Goal: Task Accomplishment & Management: Manage account settings

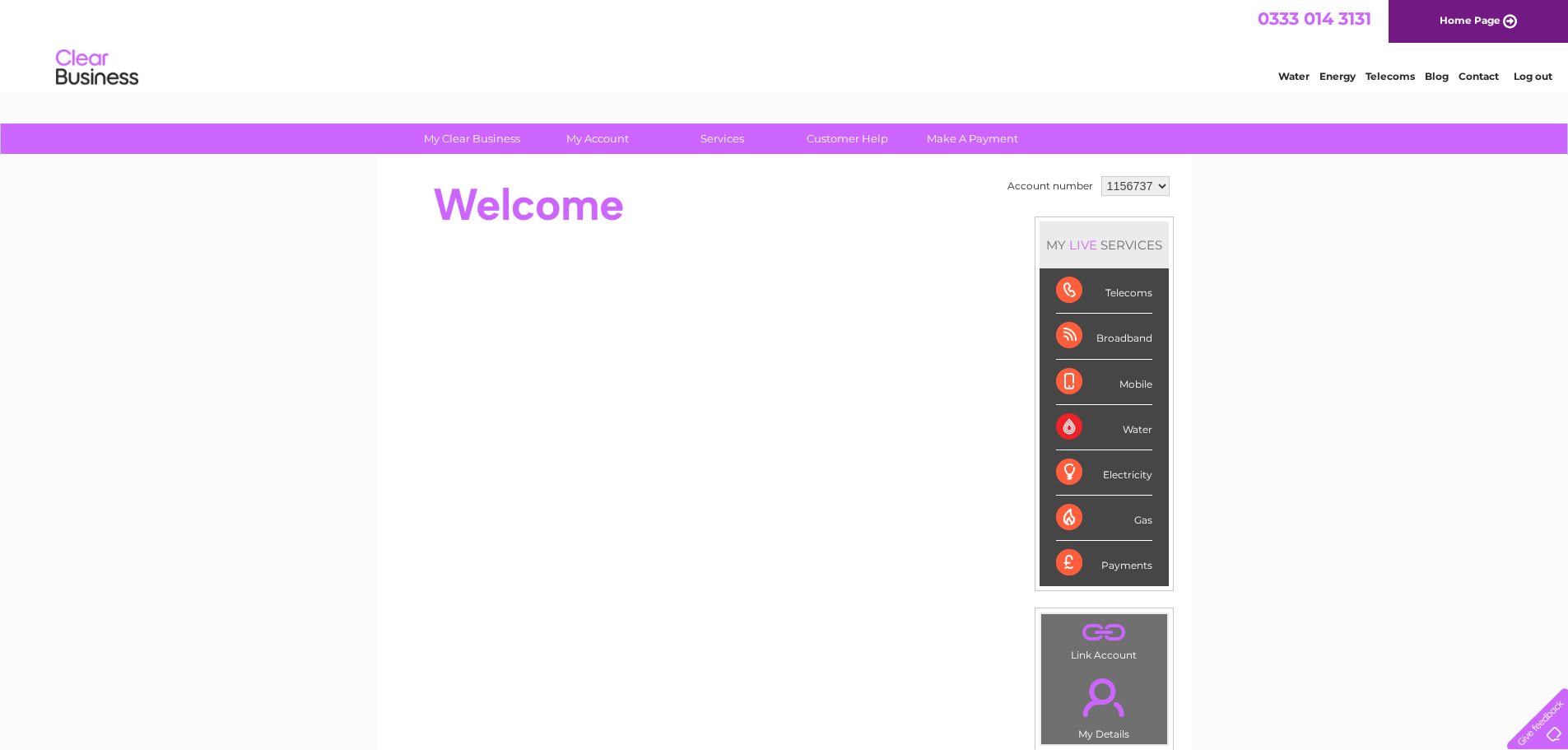
click at [1101, 633] on link "." at bounding box center [1104, 633] width 117 height 29
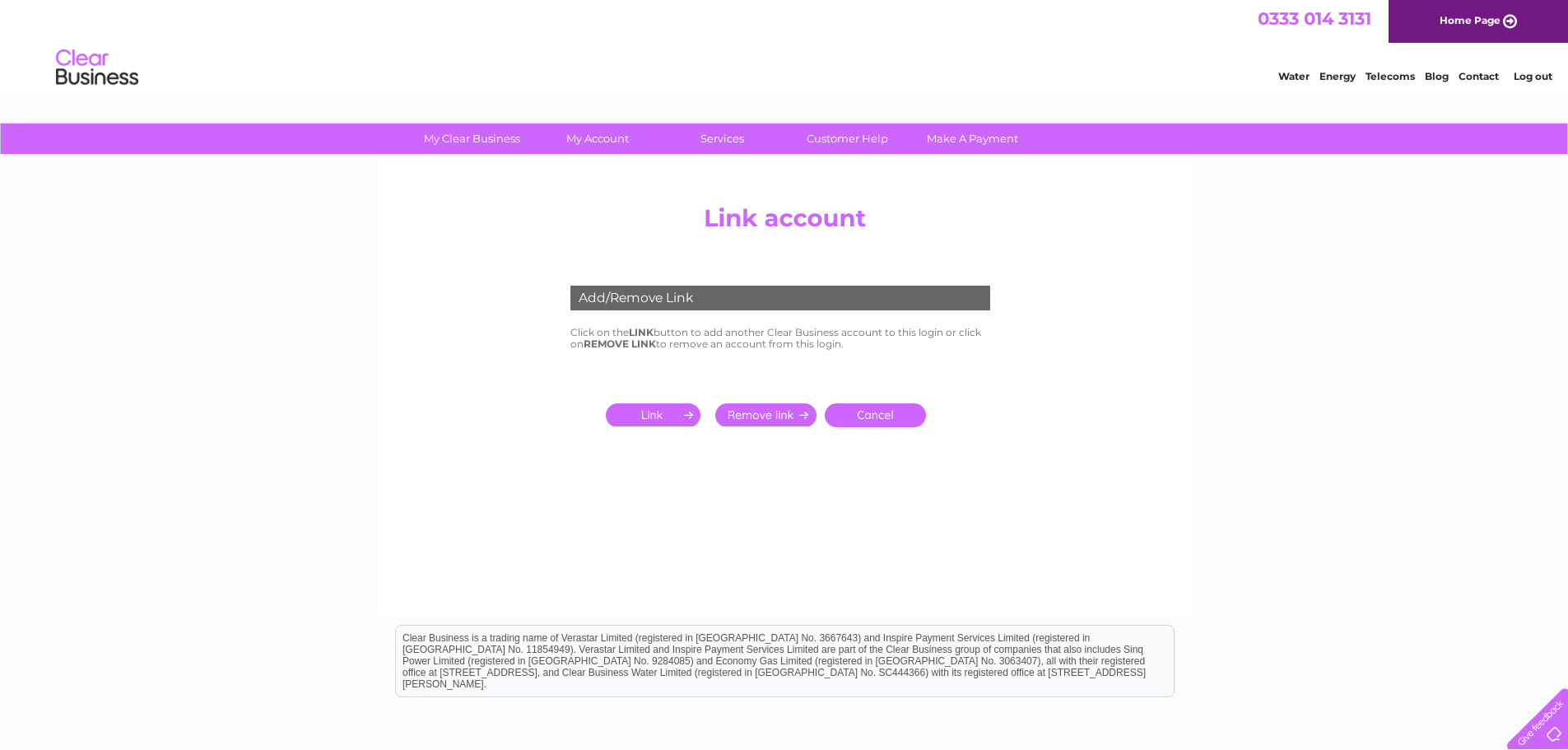
click at [1387, 77] on link "Telecoms" at bounding box center [1390, 76] width 49 height 13
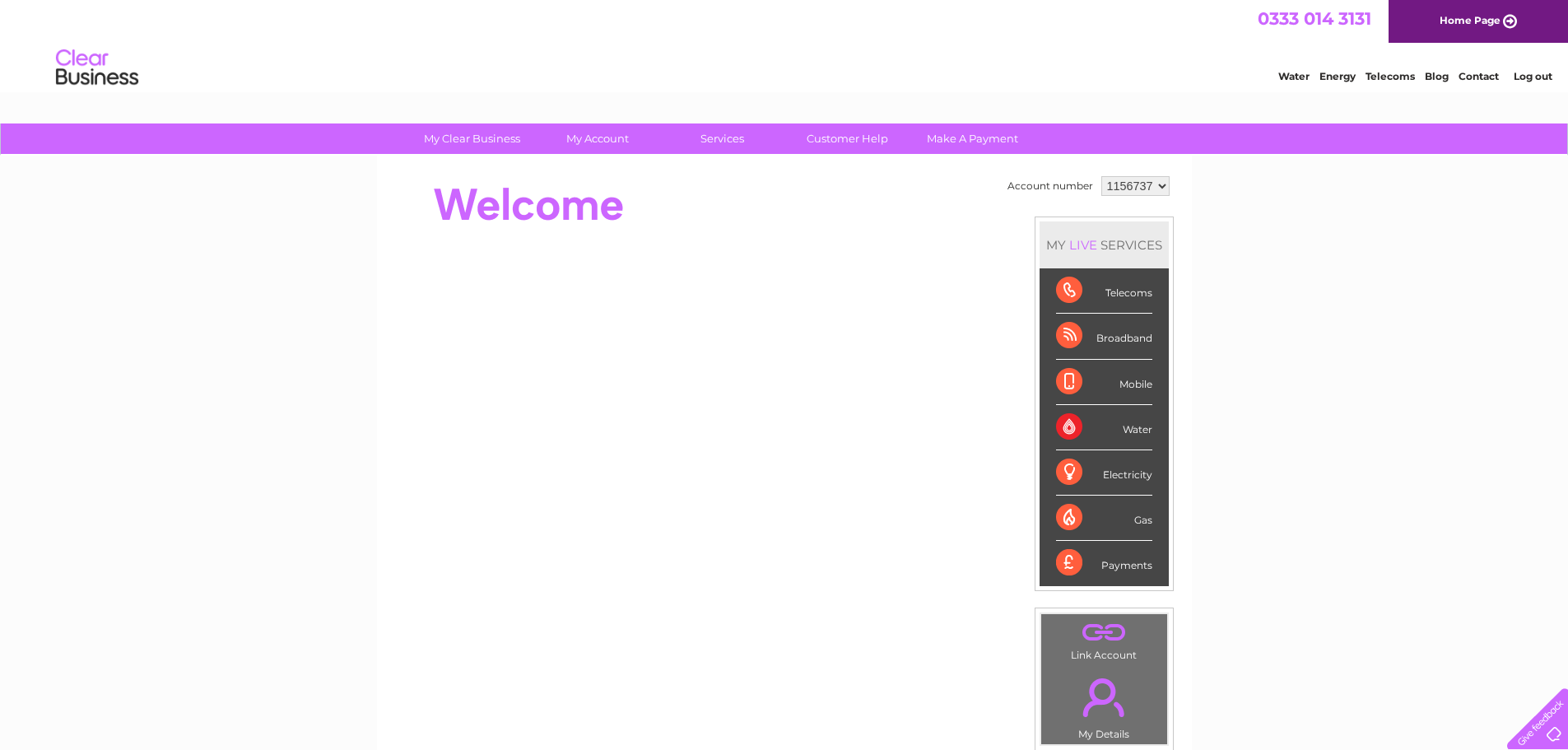
click at [1066, 291] on div "Telecoms" at bounding box center [1104, 291] width 96 height 45
click at [1121, 294] on div "Telecoms" at bounding box center [1104, 291] width 96 height 45
